Goal: Information Seeking & Learning: Learn about a topic

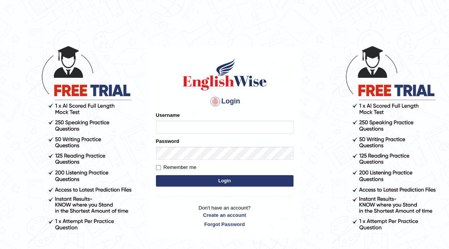
type input "syedfahadhussain"
click at [194, 179] on button "Login" at bounding box center [225, 180] width 138 height 11
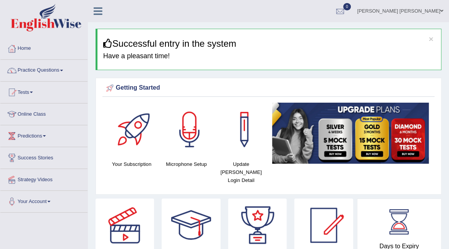
click at [47, 117] on link "Online Class" at bounding box center [43, 112] width 87 height 19
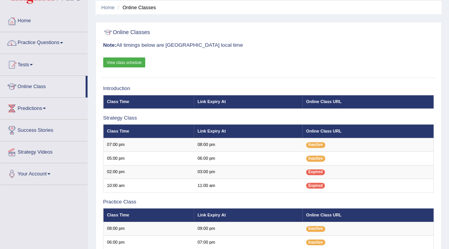
scroll to position [38, 0]
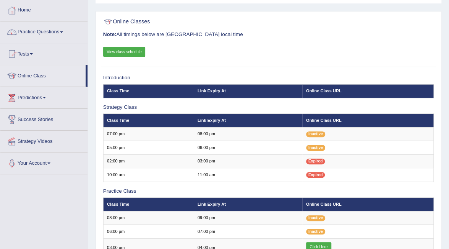
click at [138, 49] on link "View class schedule" at bounding box center [124, 52] width 42 height 10
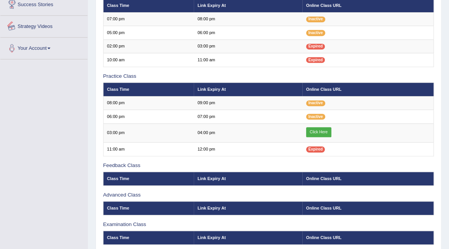
scroll to position [0, 0]
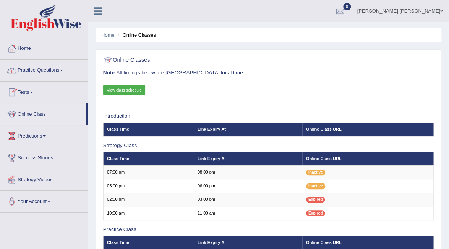
click at [41, 72] on link "Practice Questions" at bounding box center [43, 69] width 87 height 19
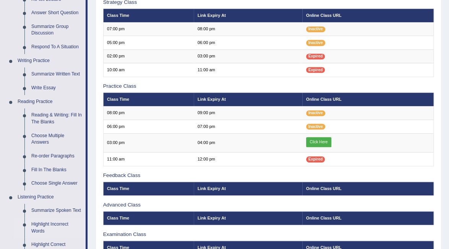
scroll to position [153, 0]
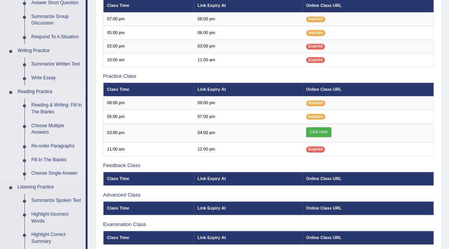
click at [56, 145] on link "Re-order Paragraphs" at bounding box center [57, 146] width 58 height 14
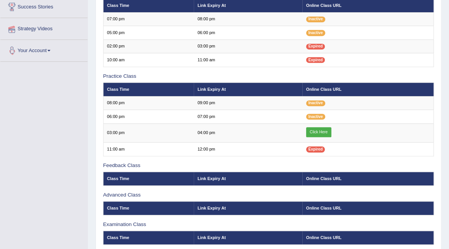
scroll to position [167, 0]
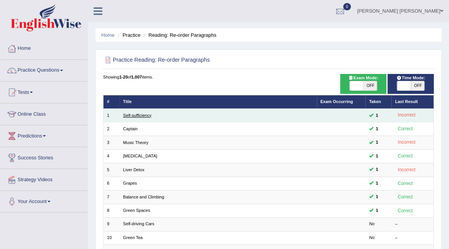
click at [145, 117] on link "Self-sufficiency" at bounding box center [137, 115] width 28 height 5
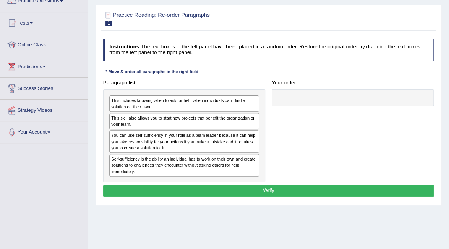
scroll to position [76, 0]
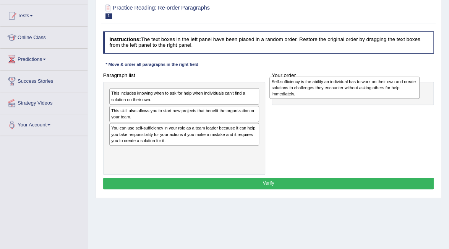
drag, startPoint x: 177, startPoint y: 158, endPoint x: 367, endPoint y: 90, distance: 202.2
click at [367, 90] on div "Self-sufficiency is the ability an individual has to work on their own and crea…" at bounding box center [345, 87] width 150 height 23
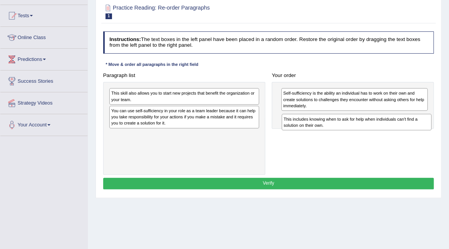
drag, startPoint x: 213, startPoint y: 99, endPoint x: 418, endPoint y: 133, distance: 207.3
click at [418, 133] on div "Paragraph list This includes knowing when to ask for help when individuals can'…" at bounding box center [269, 122] width 338 height 105
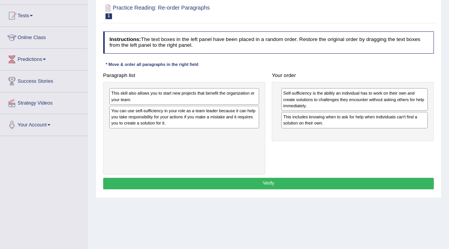
click at [170, 93] on div "This skill also allows you to start new projects that benefit the organization …" at bounding box center [184, 96] width 150 height 16
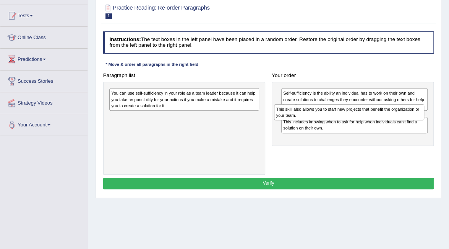
drag, startPoint x: 210, startPoint y: 91, endPoint x: 405, endPoint y: 113, distance: 197.0
click at [405, 113] on div "This skill also allows you to start new projects that benefit the organization …" at bounding box center [349, 112] width 150 height 16
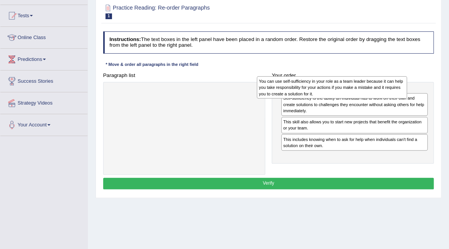
drag, startPoint x: 193, startPoint y: 101, endPoint x: 369, endPoint y: 91, distance: 175.8
click at [369, 91] on div "You can use self-sufficiency in your role as a team leader because it can help …" at bounding box center [332, 87] width 150 height 23
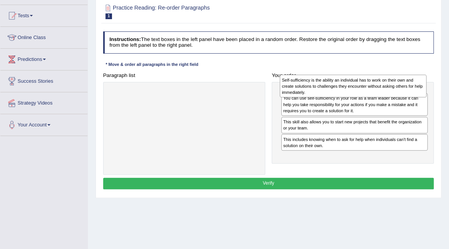
drag, startPoint x: 344, startPoint y: 120, endPoint x: 345, endPoint y: 85, distance: 35.6
click at [345, 85] on div "Self-sufficiency is the ability an individual has to work on their own and crea…" at bounding box center [353, 86] width 147 height 23
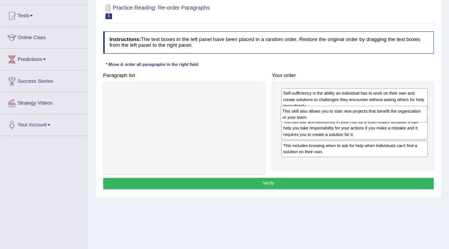
drag, startPoint x: 338, startPoint y: 145, endPoint x: 340, endPoint y: 122, distance: 22.6
click at [340, 122] on div "Self-sufficiency is the ability an individual has to work on their own and crea…" at bounding box center [353, 126] width 162 height 88
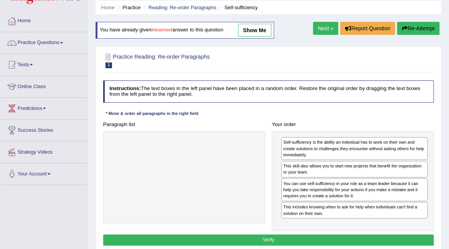
scroll to position [0, 0]
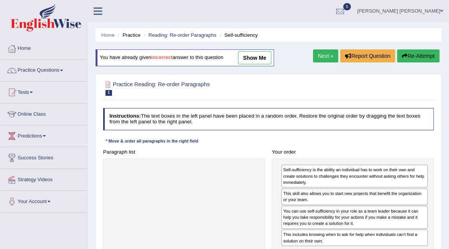
click at [250, 58] on link "show me" at bounding box center [254, 57] width 33 height 13
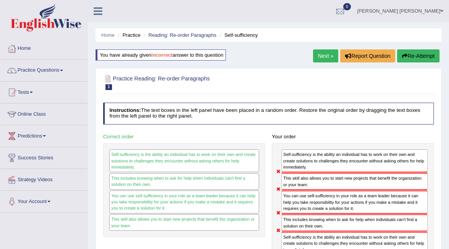
click at [325, 57] on link "Next »" at bounding box center [325, 55] width 25 height 13
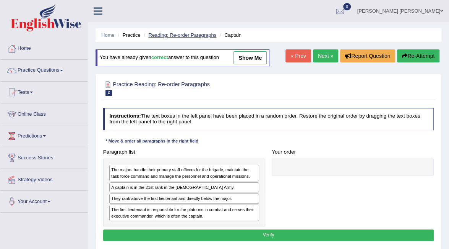
click at [191, 36] on link "Reading: Re-order Paragraphs" at bounding box center [182, 35] width 68 height 6
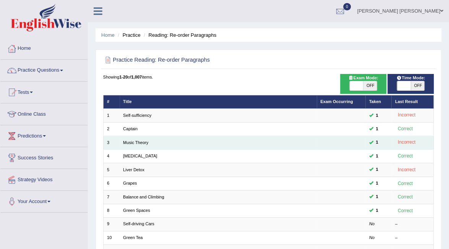
click at [136, 140] on link "Music Theory" at bounding box center [135, 142] width 25 height 5
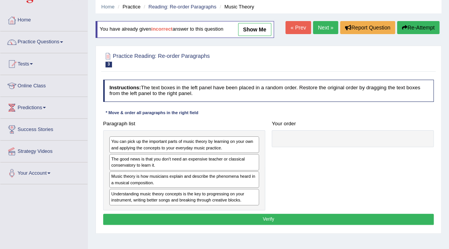
scroll to position [38, 0]
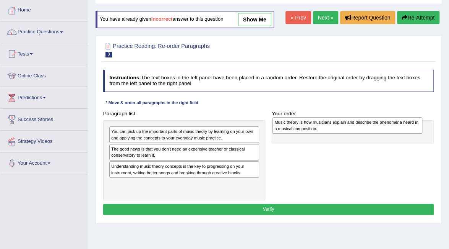
drag, startPoint x: 218, startPoint y: 169, endPoint x: 411, endPoint y: 128, distance: 197.9
click at [411, 128] on div "Music theory is how musicians explain and describe the phenomena heard in a mus…" at bounding box center [348, 125] width 150 height 16
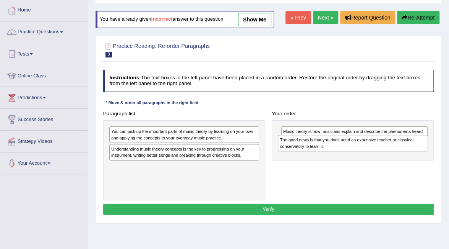
drag, startPoint x: 171, startPoint y: 155, endPoint x: 371, endPoint y: 151, distance: 200.4
click at [371, 151] on div "Paragraph list You can pick up the important parts of music theory by learning …" at bounding box center [269, 154] width 338 height 92
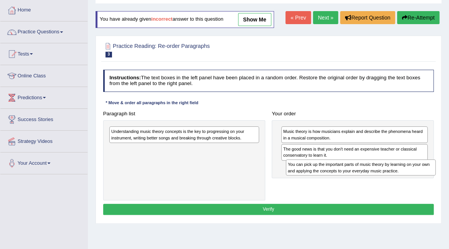
drag, startPoint x: 217, startPoint y: 135, endPoint x: 427, endPoint y: 177, distance: 213.7
click at [427, 177] on div "Paragraph list You can pick up the important parts of music theory by learning …" at bounding box center [269, 154] width 338 height 92
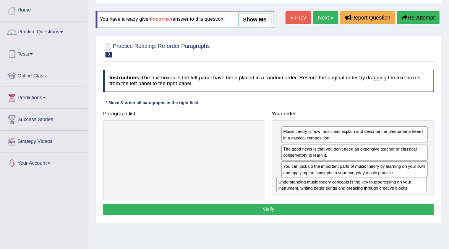
drag, startPoint x: 181, startPoint y: 136, endPoint x: 379, endPoint y: 198, distance: 208.1
click at [379, 198] on div "Paragraph list Understanding music theory concepts is the key to progressing on…" at bounding box center [269, 154] width 338 height 92
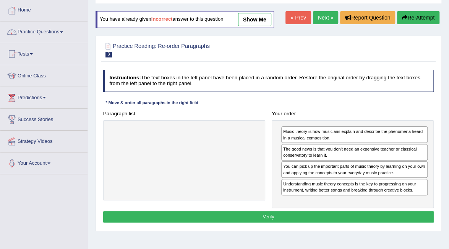
click at [256, 21] on link "show me" at bounding box center [254, 19] width 33 height 13
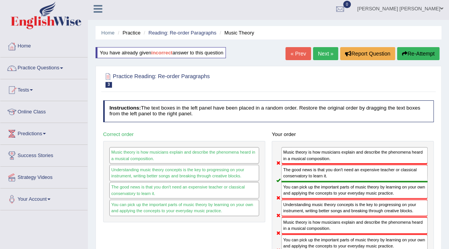
scroll to position [0, 0]
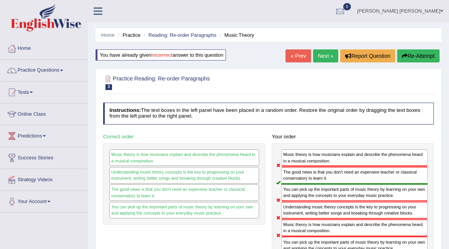
click at [295, 52] on link "« Prev" at bounding box center [298, 55] width 25 height 13
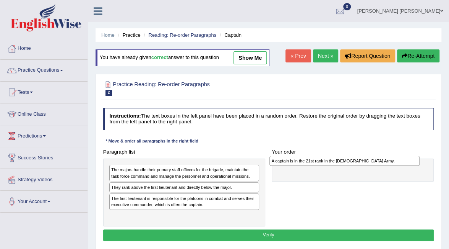
drag, startPoint x: 188, startPoint y: 188, endPoint x: 378, endPoint y: 164, distance: 191.9
click at [378, 164] on div "A captain is in the 21st rank in the US Army." at bounding box center [345, 161] width 150 height 10
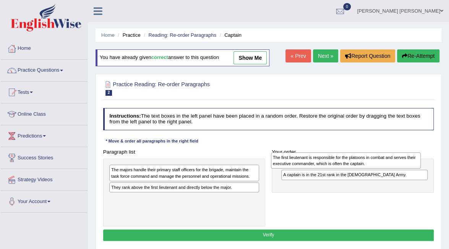
drag, startPoint x: 221, startPoint y: 203, endPoint x: 413, endPoint y: 164, distance: 195.9
click at [413, 164] on div "The first lieutenant is responsible for the platoons in combat and serves their…" at bounding box center [346, 160] width 150 height 16
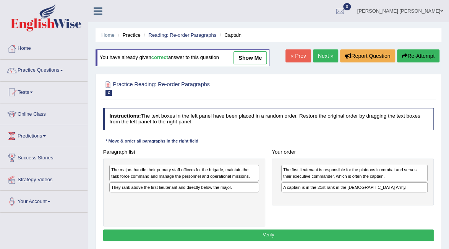
click at [206, 190] on div "They rank above the first lieutenant and directly below the major." at bounding box center [184, 187] width 150 height 10
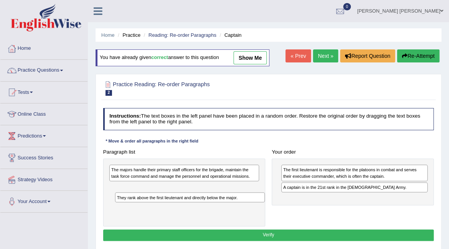
drag, startPoint x: 203, startPoint y: 187, endPoint x: 212, endPoint y: 206, distance: 20.5
click at [212, 206] on div "The majors handle their primary staff officers for the brigade, maintain the ta…" at bounding box center [184, 192] width 162 height 68
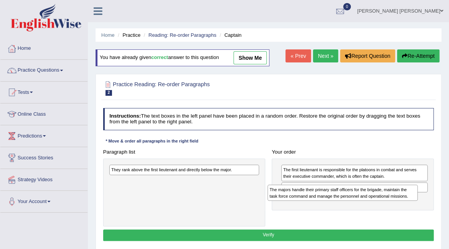
drag, startPoint x: 199, startPoint y: 171, endPoint x: 387, endPoint y: 198, distance: 190.0
click at [387, 198] on div "The majors handle their primary staff officers for the brigade, maintain the ta…" at bounding box center [343, 192] width 150 height 16
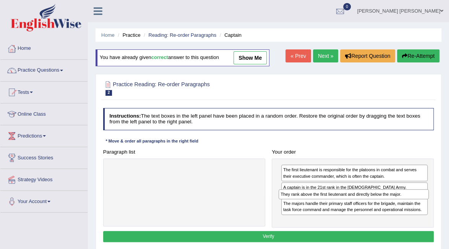
drag, startPoint x: 195, startPoint y: 170, endPoint x: 396, endPoint y: 202, distance: 203.7
click at [396, 202] on div "Paragraph list They rank above the first lieutenant and directly below the majo…" at bounding box center [269, 186] width 338 height 81
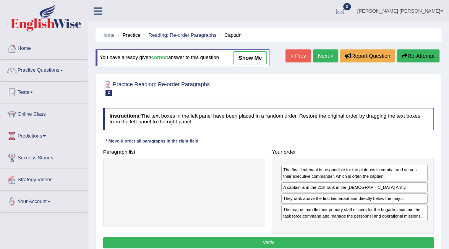
click at [259, 55] on link "show me" at bounding box center [250, 57] width 33 height 13
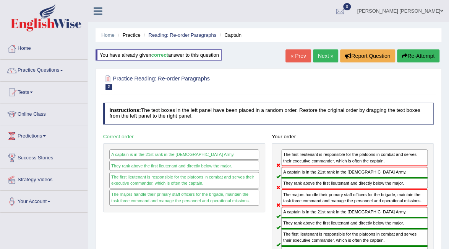
click at [327, 54] on link "Next »" at bounding box center [325, 55] width 25 height 13
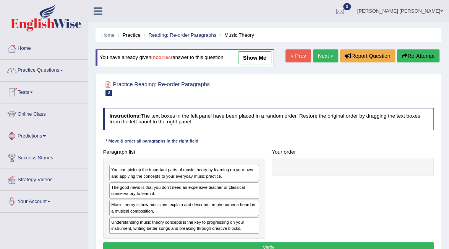
click at [257, 62] on link "show me" at bounding box center [254, 57] width 33 height 13
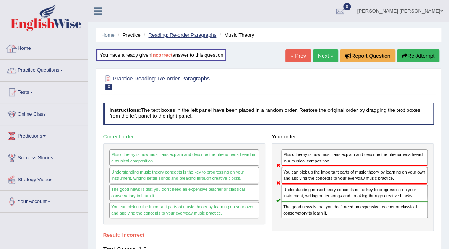
click at [173, 35] on link "Reading: Re-order Paragraphs" at bounding box center [182, 35] width 68 height 6
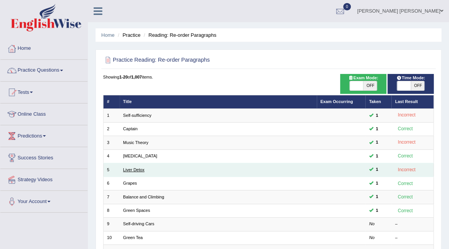
click at [133, 169] on link "Liver Detox" at bounding box center [133, 169] width 21 height 5
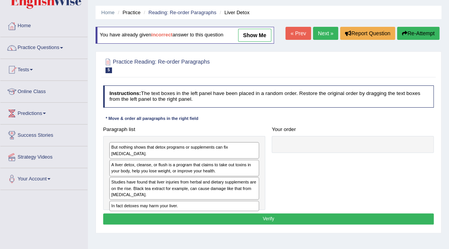
scroll to position [38, 0]
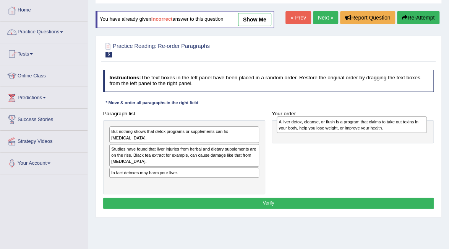
drag, startPoint x: 196, startPoint y: 145, endPoint x: 395, endPoint y: 126, distance: 199.7
click at [395, 126] on div "A liver detox, cleanse, or flush is a program that claims to take out toxins in…" at bounding box center [352, 124] width 150 height 16
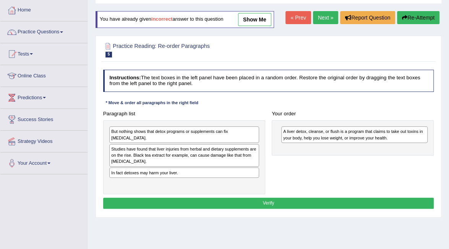
click at [184, 169] on div "In fact detoxes may harm your liver." at bounding box center [184, 172] width 150 height 10
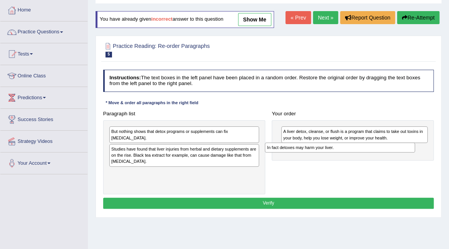
drag, startPoint x: 185, startPoint y: 167, endPoint x: 370, endPoint y: 155, distance: 185.4
click at [370, 155] on div "Paragraph list But nothing shows that detox programs or supplements can fix liv…" at bounding box center [269, 151] width 338 height 86
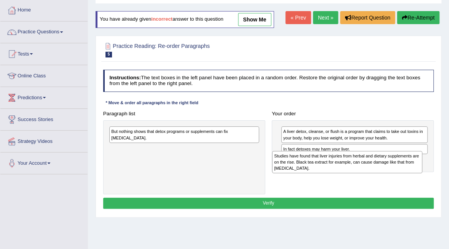
drag, startPoint x: 187, startPoint y: 142, endPoint x: 380, endPoint y: 163, distance: 194.6
click at [380, 163] on div "Studies have found that liver injuries from herbal and dietary supplements are …" at bounding box center [347, 162] width 150 height 23
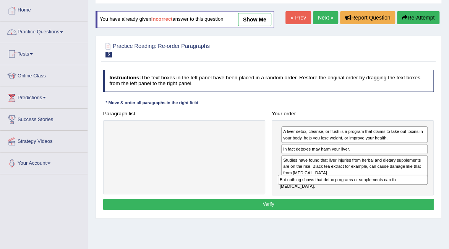
drag, startPoint x: 186, startPoint y: 133, endPoint x: 386, endPoint y: 193, distance: 208.8
click at [386, 193] on div "Paragraph list But nothing shows that detox programs or supplements can fix liv…" at bounding box center [269, 152] width 338 height 88
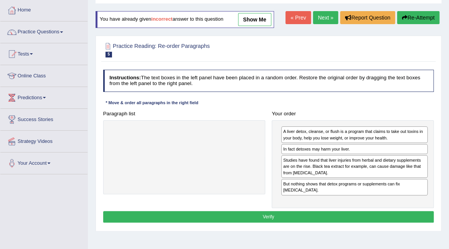
click at [322, 214] on button "Verify" at bounding box center [268, 216] width 331 height 11
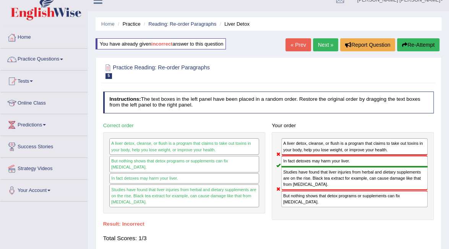
scroll to position [0, 0]
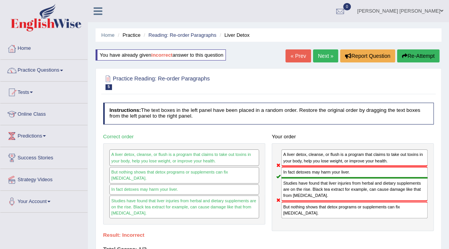
click at [417, 58] on button "Re-Attempt" at bounding box center [418, 55] width 42 height 13
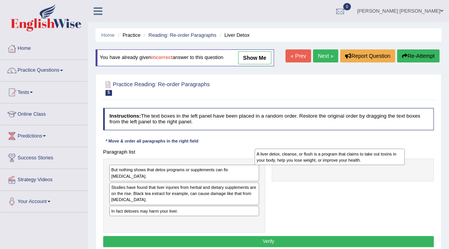
drag, startPoint x: 161, startPoint y: 186, endPoint x: 334, endPoint y: 160, distance: 174.8
click at [334, 160] on div "A liver detox, cleanse, or flush is a program that claims to take out toxins in…" at bounding box center [330, 156] width 150 height 16
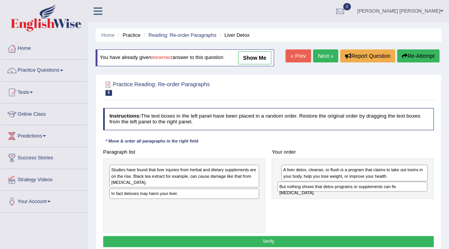
drag, startPoint x: 161, startPoint y: 167, endPoint x: 360, endPoint y: 190, distance: 200.9
click at [360, 190] on div "But nothing shows that detox programs or supplements can fix [MEDICAL_DATA]." at bounding box center [353, 186] width 150 height 10
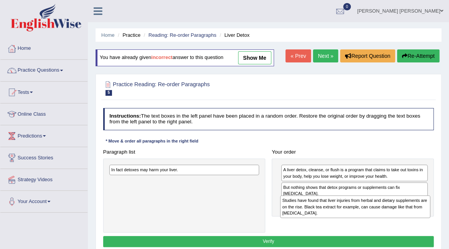
drag, startPoint x: 194, startPoint y: 172, endPoint x: 397, endPoint y: 211, distance: 206.8
click at [397, 211] on div "Studies have found that liver injuries from herbal and dietary supplements are …" at bounding box center [355, 206] width 150 height 23
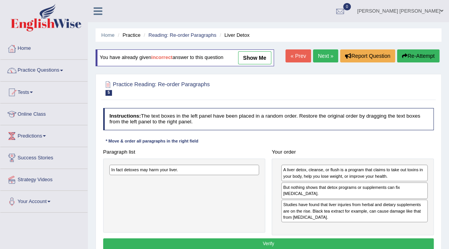
click at [253, 52] on link "show me" at bounding box center [254, 57] width 33 height 13
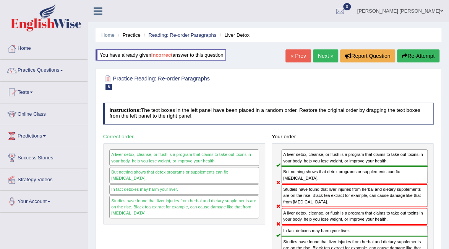
click at [435, 58] on button "Re-Attempt" at bounding box center [418, 55] width 42 height 13
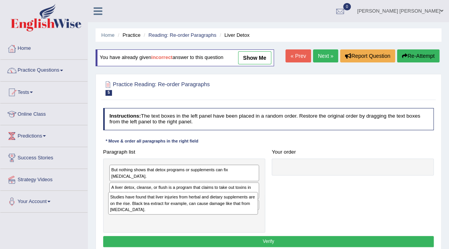
drag, startPoint x: 139, startPoint y: 200, endPoint x: 139, endPoint y: 210, distance: 9.9
click at [139, 210] on div "Studies have found that liver injuries from herbal and dietary supplements are …" at bounding box center [183, 203] width 150 height 23
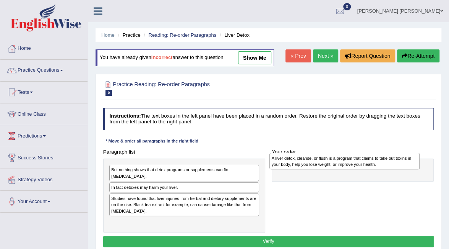
drag, startPoint x: 163, startPoint y: 190, endPoint x: 353, endPoint y: 168, distance: 191.6
click at [353, 168] on div "Paragraph list But nothing shows that detox programs or supplements can fix liv…" at bounding box center [269, 189] width 338 height 86
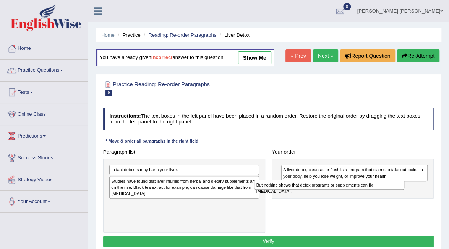
drag, startPoint x: 217, startPoint y: 168, endPoint x: 389, endPoint y: 189, distance: 173.3
click at [390, 189] on div "Paragraph list But nothing shows that detox programs or supplements can fix liv…" at bounding box center [269, 189] width 338 height 86
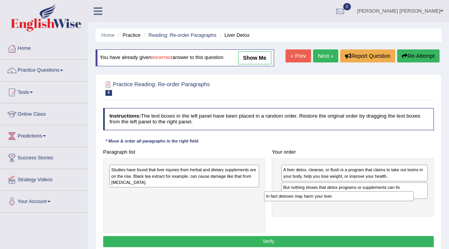
drag, startPoint x: 215, startPoint y: 171, endPoint x: 401, endPoint y: 207, distance: 190.1
click at [399, 205] on div "Paragraph list In fact detoxes may harm your liver. Studies have found that liv…" at bounding box center [269, 189] width 338 height 86
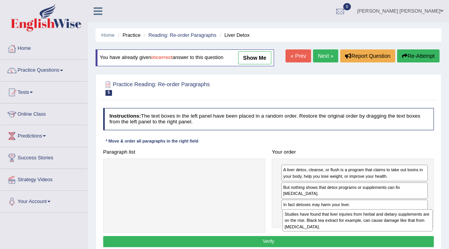
drag, startPoint x: 171, startPoint y: 171, endPoint x: 377, endPoint y: 221, distance: 212.3
click at [377, 221] on div "Studies have found that liver injuries from herbal and dietary supplements are …" at bounding box center [358, 220] width 150 height 23
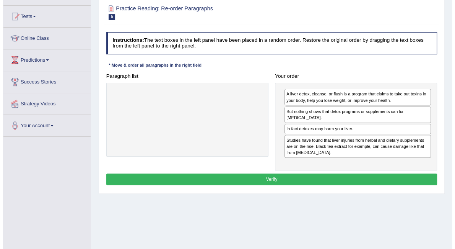
scroll to position [76, 0]
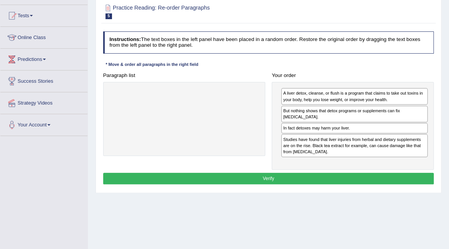
click at [335, 170] on div "Instructions: The text boxes in the left panel have been placed in a random ord…" at bounding box center [268, 108] width 334 height 161
click at [330, 182] on button "Verify" at bounding box center [268, 177] width 331 height 11
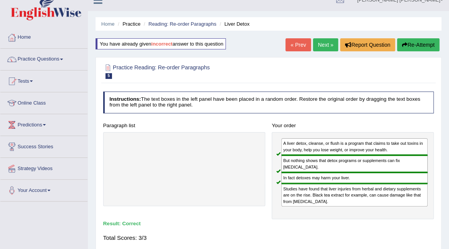
scroll to position [0, 0]
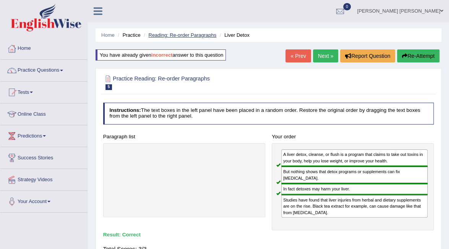
click at [162, 34] on link "Reading: Re-order Paragraphs" at bounding box center [182, 35] width 68 height 6
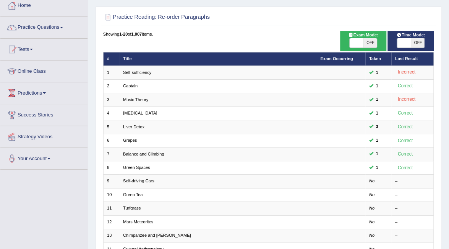
scroll to position [76, 0]
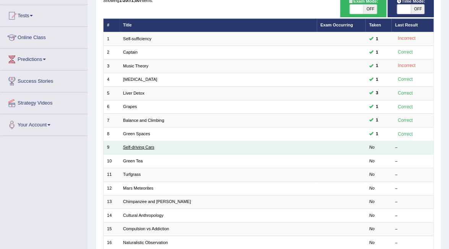
click at [146, 145] on link "Self-driving Cars" at bounding box center [138, 147] width 31 height 5
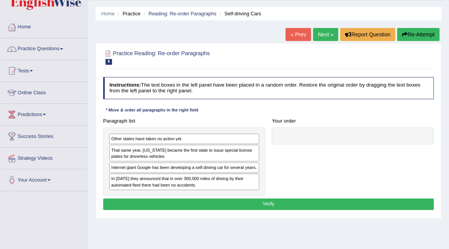
scroll to position [38, 0]
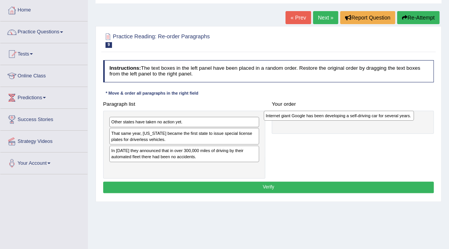
drag, startPoint x: 156, startPoint y: 152, endPoint x: 339, endPoint y: 120, distance: 186.3
click at [339, 120] on div "Internet giant Google has been developing a self-driving car for several years." at bounding box center [339, 115] width 150 height 10
